Goal: Task Accomplishment & Management: Use online tool/utility

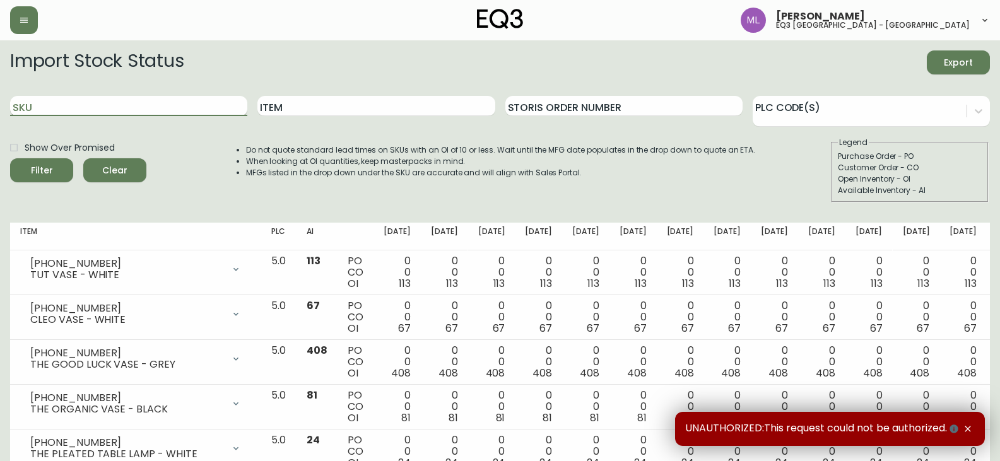
click at [212, 110] on input "SKU" at bounding box center [128, 106] width 237 height 20
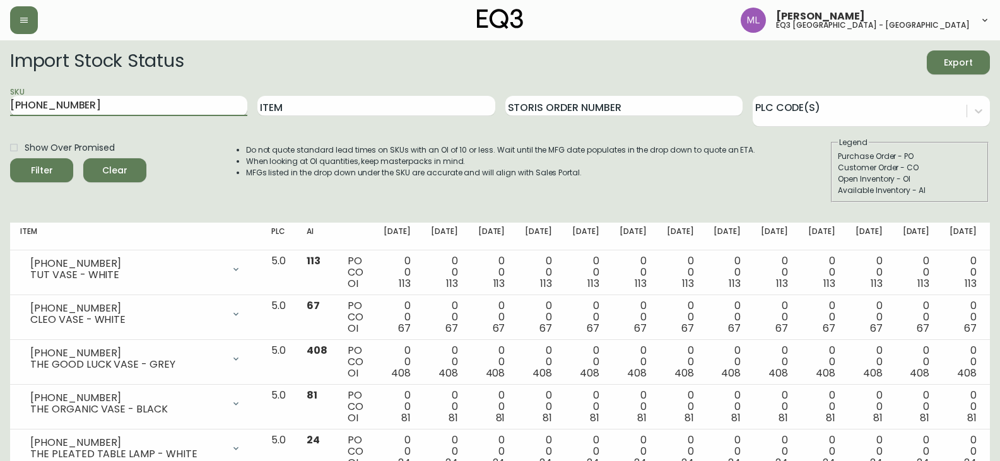
type input "[PHONE_NUMBER]"
click at [10, 158] on button "Filter" at bounding box center [41, 170] width 63 height 24
